Goal: Information Seeking & Learning: Learn about a topic

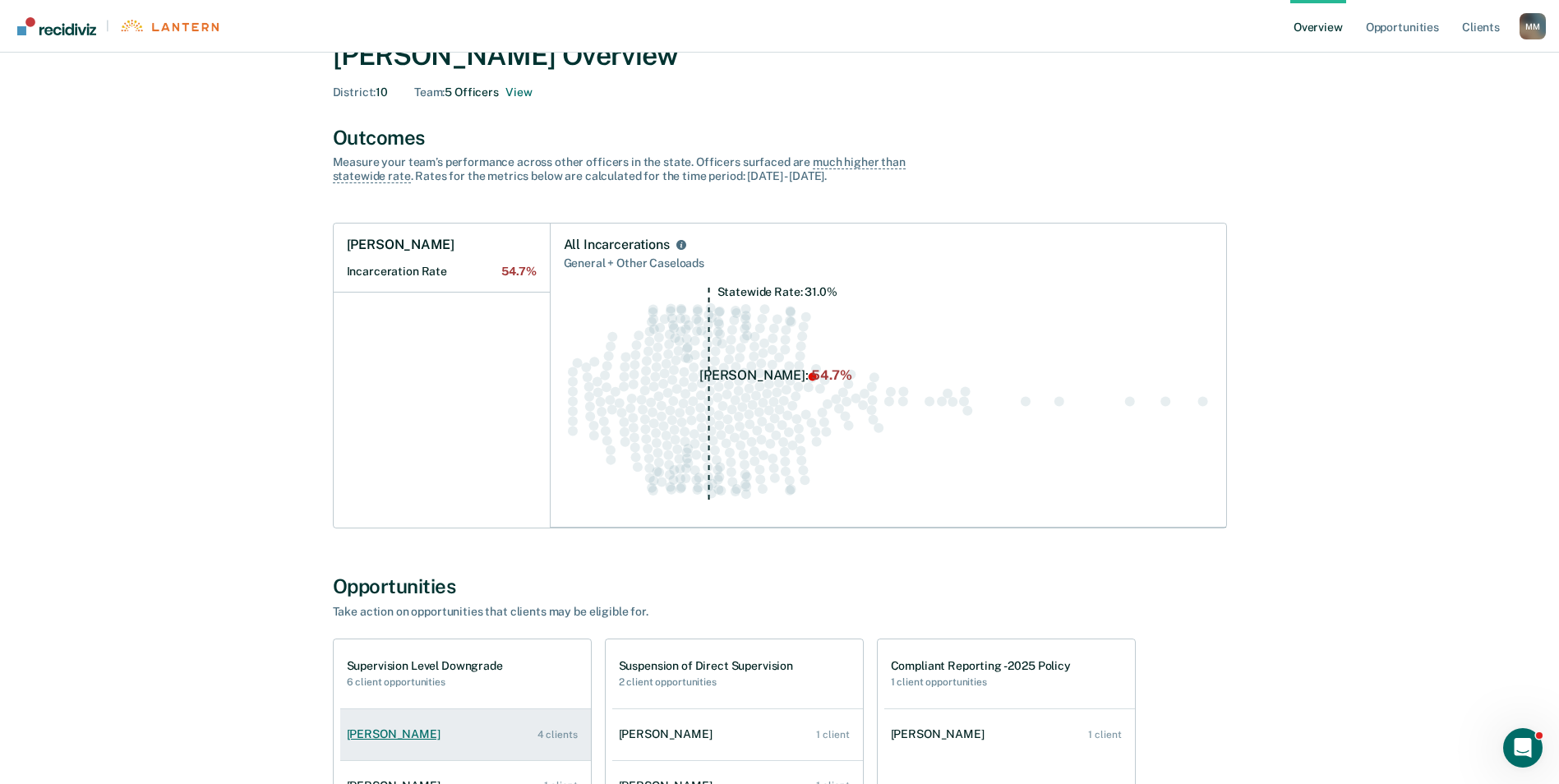
scroll to position [82, 0]
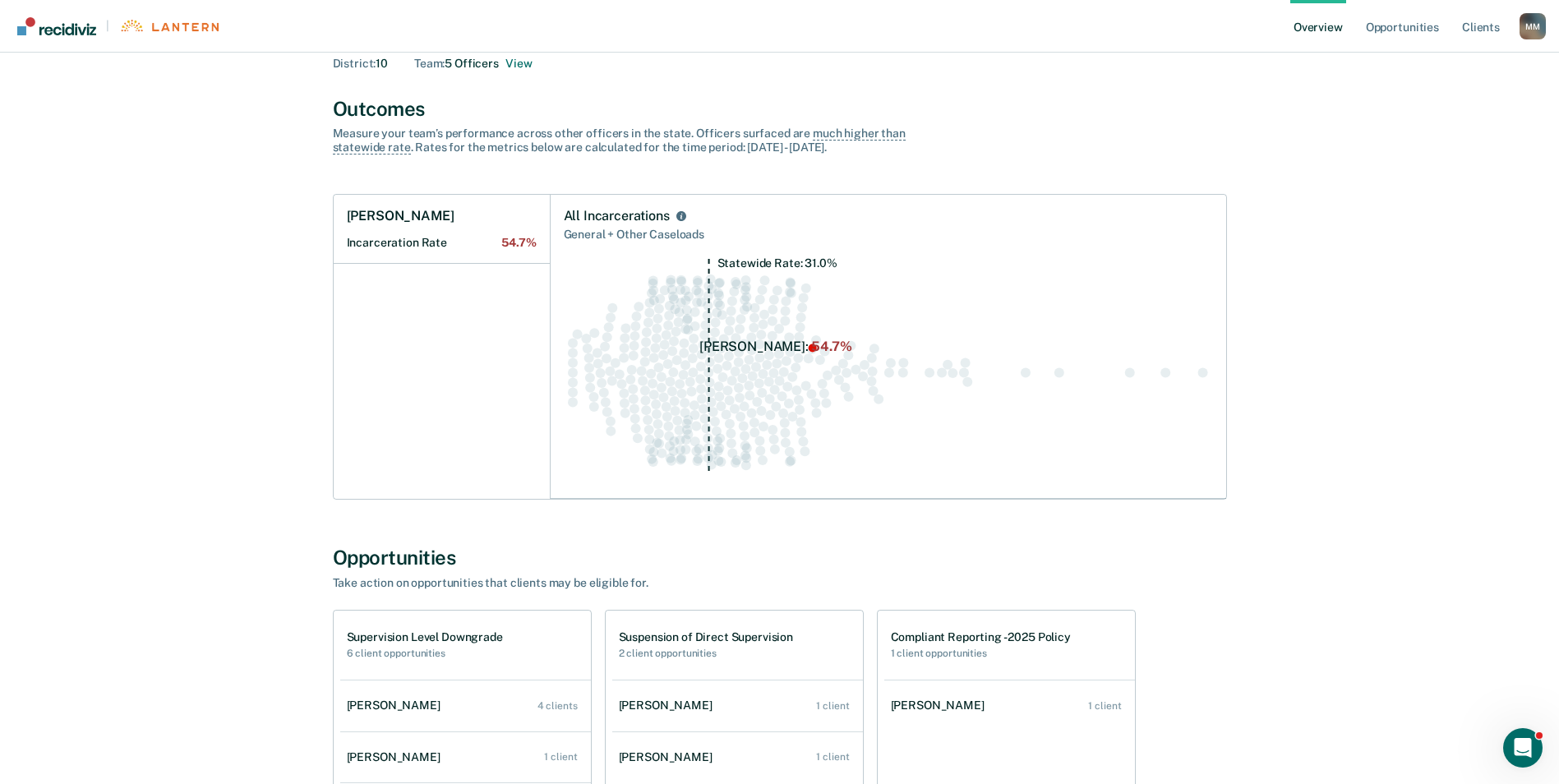
click at [422, 640] on h1 "Supervision Level Downgrade" at bounding box center [425, 636] width 156 height 14
click at [428, 713] on link "[PERSON_NAME] 4 clients" at bounding box center [465, 706] width 251 height 47
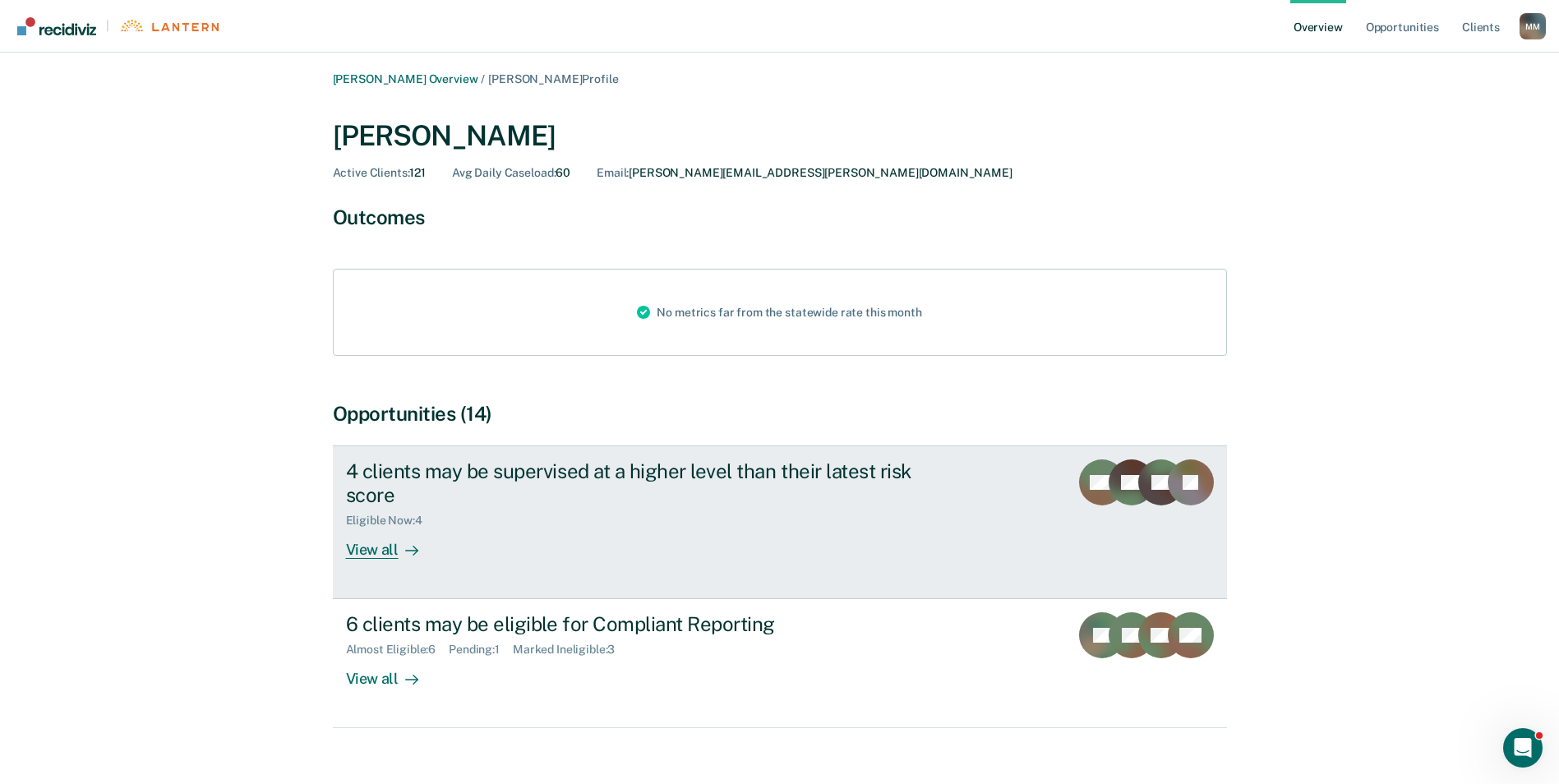
click at [386, 552] on div "View all" at bounding box center [392, 542] width 92 height 32
